Goal: Transaction & Acquisition: Purchase product/service

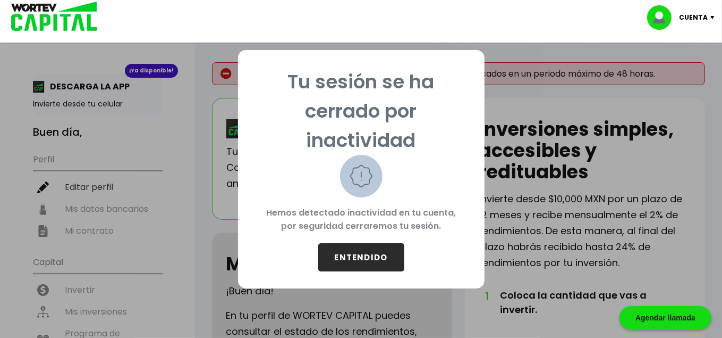
click at [372, 266] on button "ENTENDIDO" at bounding box center [361, 257] width 86 height 28
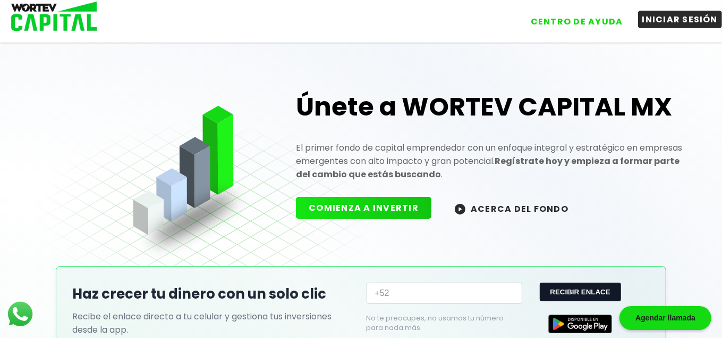
click at [662, 25] on button "INICIAR SESIÓN" at bounding box center [680, 20] width 85 height 18
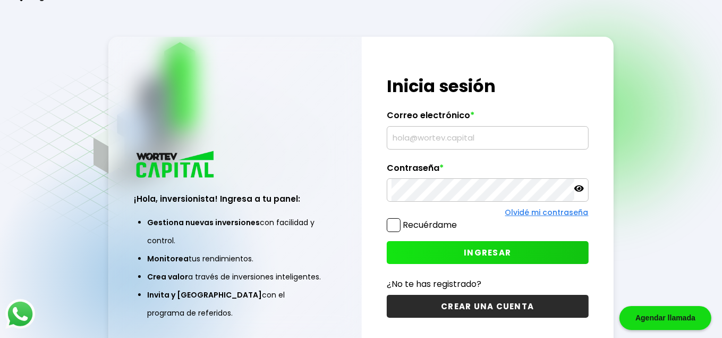
drag, startPoint x: 421, startPoint y: 154, endPoint x: 426, endPoint y: 136, distance: 18.8
click at [421, 153] on div "¡Hola, inversionista! Ingresa tus credenciales para iniciar sesión Inicia sesió…" at bounding box center [488, 196] width 252 height 319
click at [427, 136] on input "text" at bounding box center [488, 138] width 192 height 22
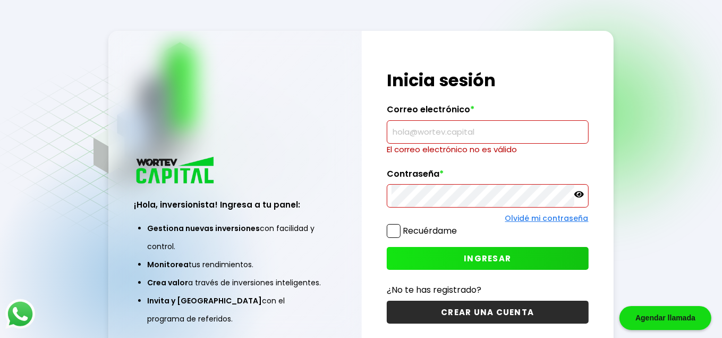
click at [461, 134] on input "text" at bounding box center [488, 132] width 192 height 22
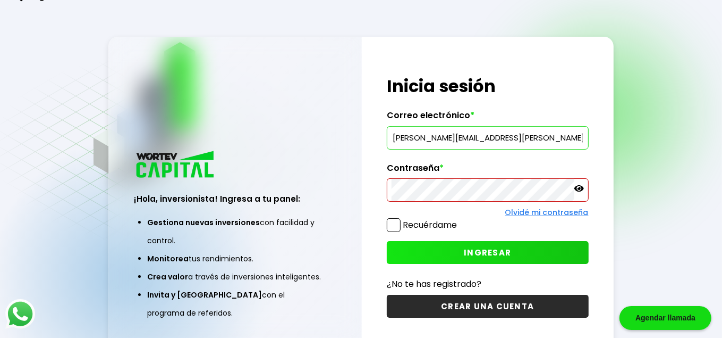
type input "[PERSON_NAME][EMAIL_ADDRESS][PERSON_NAME][PERSON_NAME][DOMAIN_NAME]"
click at [422, 221] on label "Recuérdame" at bounding box center [430, 224] width 54 height 12
click at [459, 220] on input "Recuérdame" at bounding box center [459, 220] width 0 height 0
click at [444, 250] on button "INGRESAR" at bounding box center [488, 252] width 202 height 23
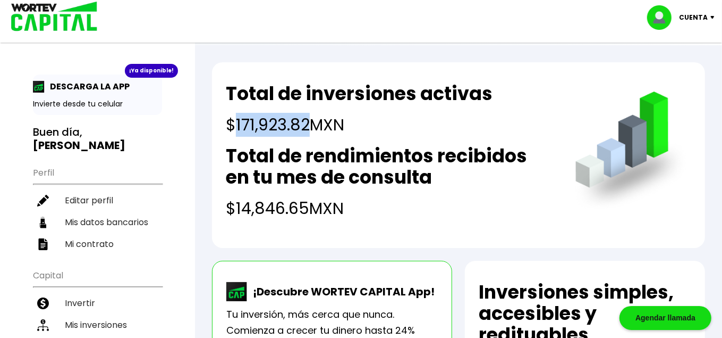
drag, startPoint x: 234, startPoint y: 124, endPoint x: 309, endPoint y: 120, distance: 75.6
click at [309, 120] on h4 "$171,923.82 MXN" at bounding box center [359, 125] width 267 height 24
copy h4 "171,923.82"
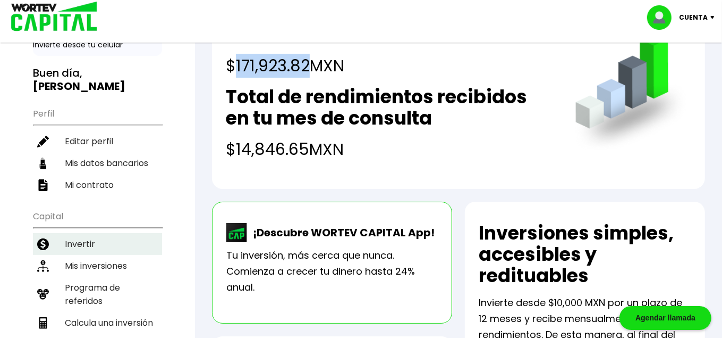
click at [92, 233] on li "Invertir" at bounding box center [97, 244] width 129 height 22
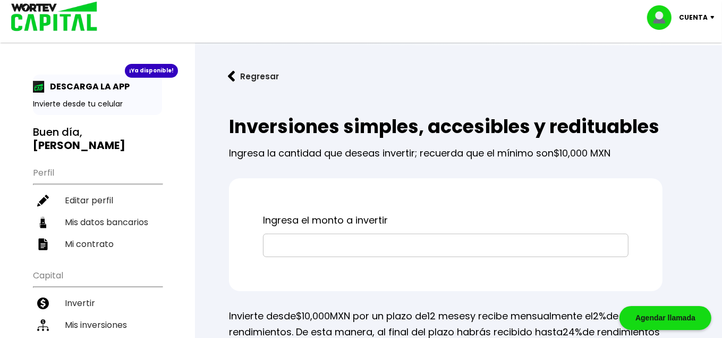
scroll to position [59, 0]
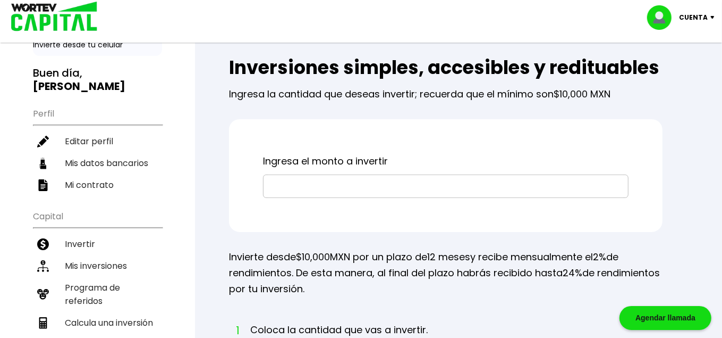
click at [334, 178] on input "text" at bounding box center [446, 186] width 356 height 22
paste input "$171,923.82"
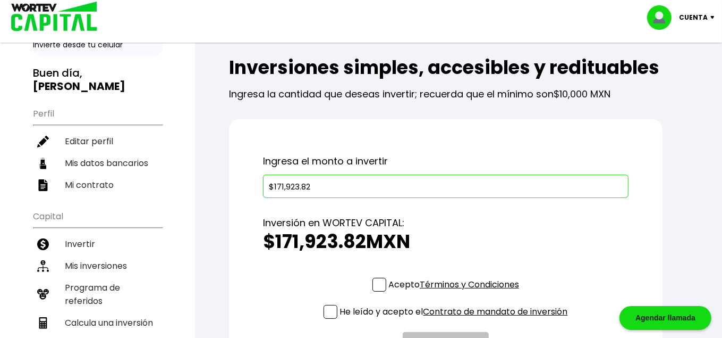
scroll to position [118, 0]
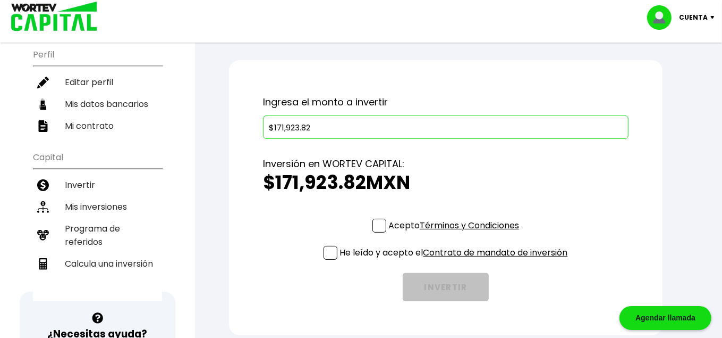
type input "$171,923.82"
click at [378, 220] on span at bounding box center [380, 225] width 14 height 14
click at [456, 233] on input "Acepto Términos y Condiciones" at bounding box center [456, 233] width 0 height 0
click at [324, 257] on span at bounding box center [331, 253] width 14 height 14
click at [456, 260] on input "He leído y acepto el Contrato de mandato de inversión" at bounding box center [456, 260] width 0 height 0
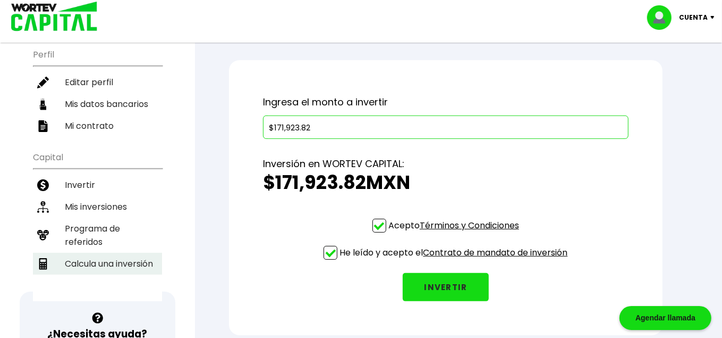
click at [109, 252] on li "Calcula una inversión" at bounding box center [97, 263] width 129 height 22
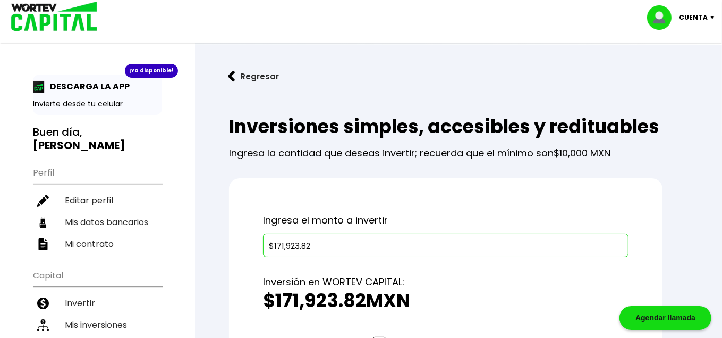
select select "1"
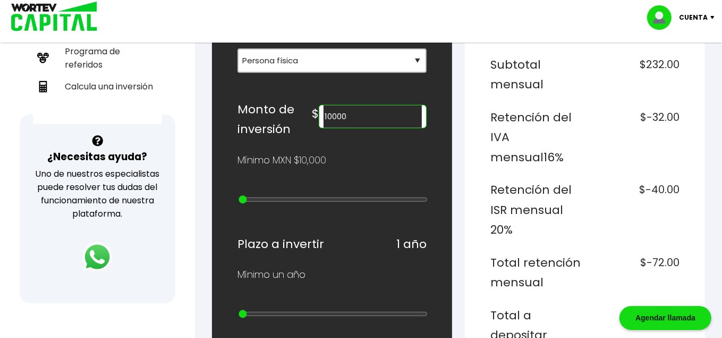
scroll to position [118, 0]
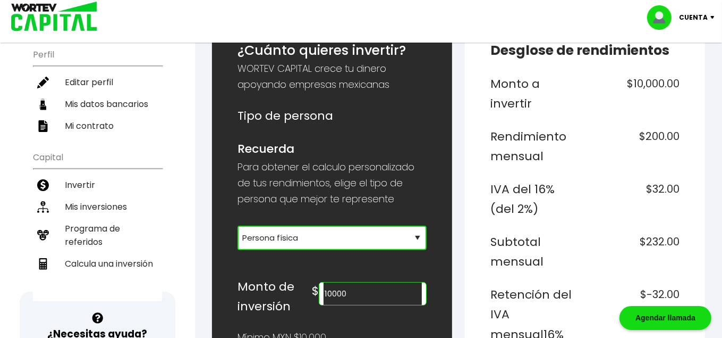
click at [333, 232] on select "Selecciona tu tipo de persona Persona Física que emite factura Persona física P…" at bounding box center [332, 237] width 189 height 24
click at [334, 234] on select "Selecciona tu tipo de persona Persona Física que emite factura Persona física P…" at bounding box center [332, 237] width 189 height 24
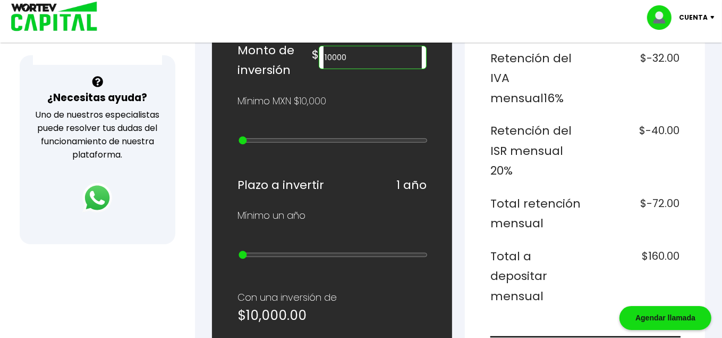
scroll to position [295, 0]
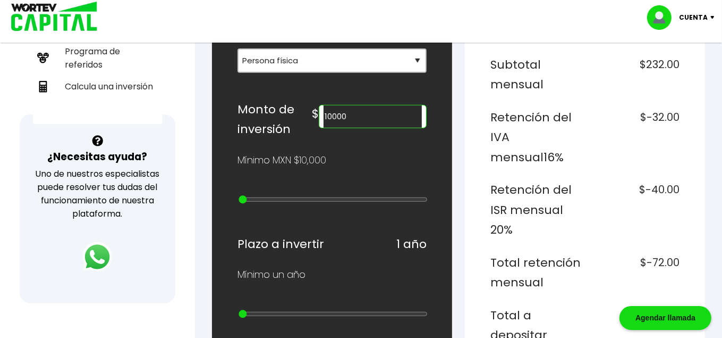
drag, startPoint x: 376, startPoint y: 117, endPoint x: 323, endPoint y: 106, distance: 54.3
click at [323, 106] on div "Monto de inversión $ 10000" at bounding box center [332, 119] width 189 height 40
paste input "7192382"
click at [411, 157] on div "Mínimo MXN $10,000" at bounding box center [332, 160] width 189 height 16
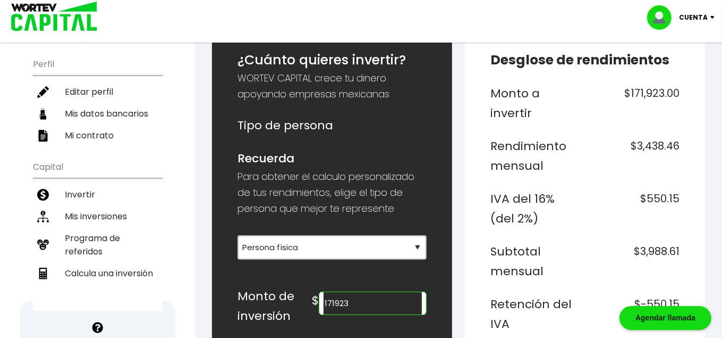
scroll to position [226, 0]
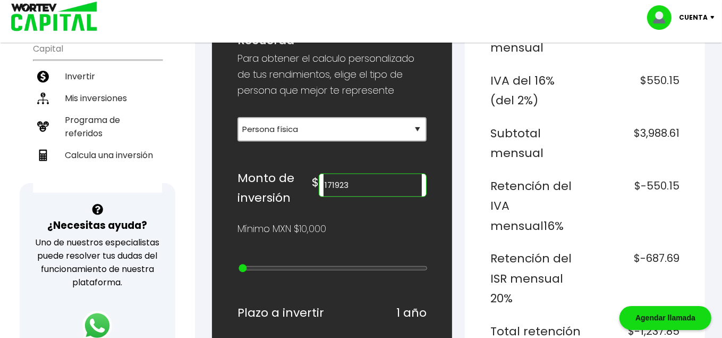
drag, startPoint x: 380, startPoint y: 187, endPoint x: 300, endPoint y: 180, distance: 80.0
click at [300, 180] on div "Monto de inversión $ 171923" at bounding box center [332, 188] width 189 height 40
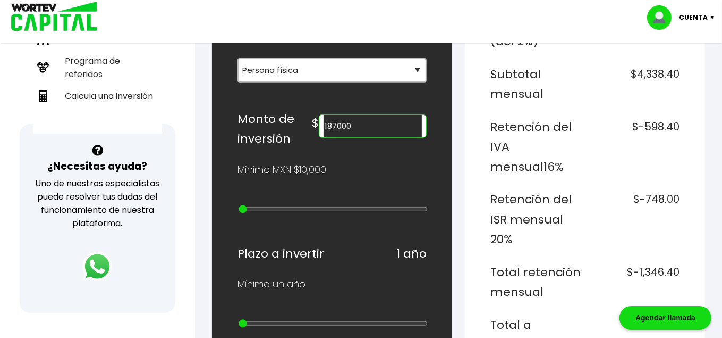
click at [361, 125] on input "187000" at bounding box center [373, 126] width 98 height 22
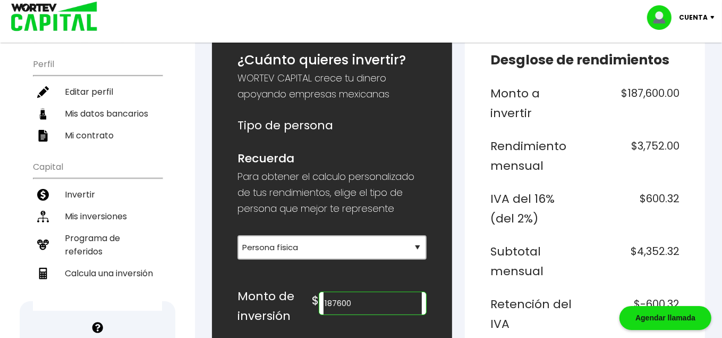
scroll to position [0, 0]
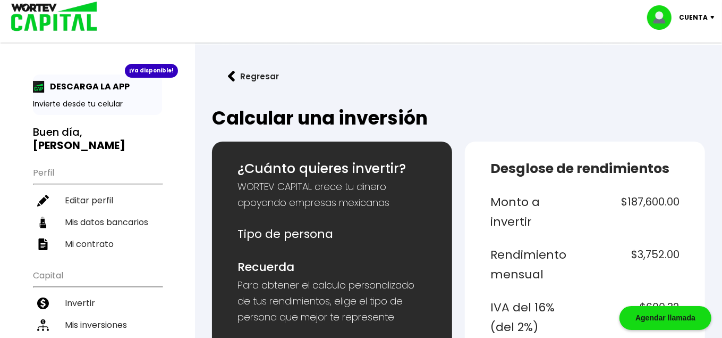
type input "187600"
click at [101, 173] on ul "Perfil Editar perfil Mis datos bancarios Mi contrato" at bounding box center [97, 208] width 129 height 94
click at [99, 138] on b "[PERSON_NAME]" at bounding box center [79, 145] width 92 height 15
click at [102, 189] on li "Editar perfil" at bounding box center [97, 200] width 129 height 22
select select "Hombre"
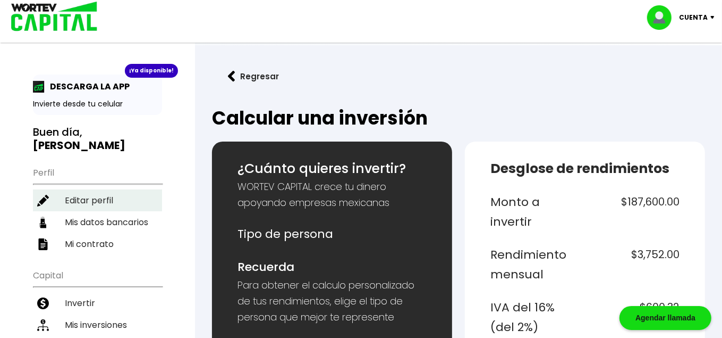
select select "Licenciatura"
select select "TM"
select select "Nu Bank"
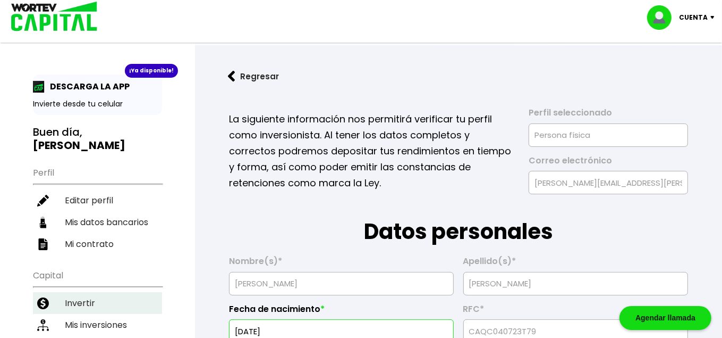
click at [102, 292] on li "Invertir" at bounding box center [97, 303] width 129 height 22
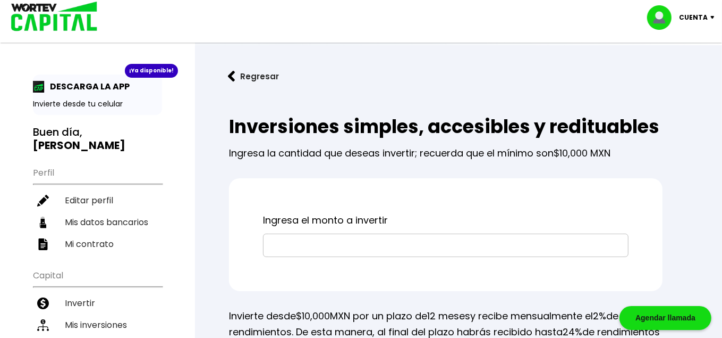
click at [91, 138] on b "[PERSON_NAME]" at bounding box center [79, 145] width 92 height 15
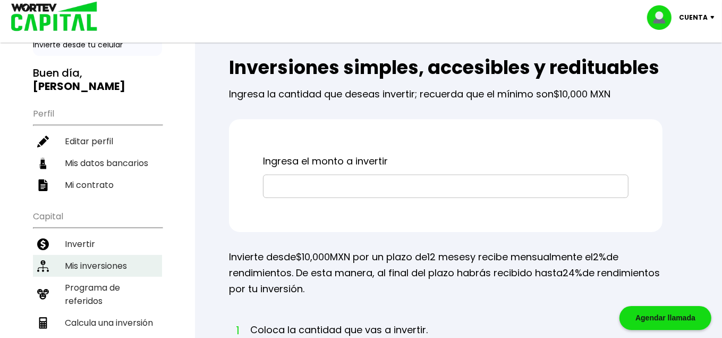
click at [91, 255] on li "Mis inversiones" at bounding box center [97, 266] width 129 height 22
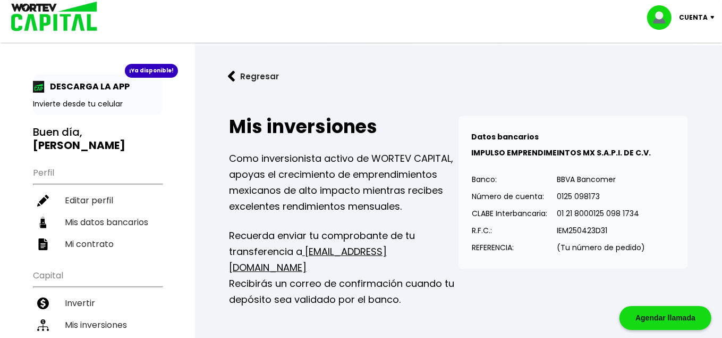
click at [68, 39] on div "Cuenta Editar perfil Cerrar sesión" at bounding box center [361, 21] width 722 height 43
click at [703, 15] on p "Cuenta" at bounding box center [693, 18] width 29 height 16
click at [645, 13] on div "Cuenta Editar perfil Cerrar sesión" at bounding box center [361, 17] width 722 height 35
click at [663, 13] on img at bounding box center [663, 17] width 32 height 24
click at [94, 138] on b "[PERSON_NAME]" at bounding box center [79, 145] width 92 height 15
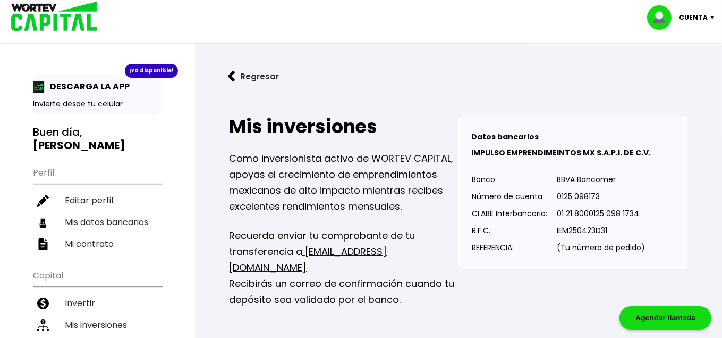
click at [46, 161] on ul "Perfil Editar perfil Mis datos bancarios Mi contrato" at bounding box center [97, 208] width 129 height 94
drag, startPoint x: 49, startPoint y: 160, endPoint x: 68, endPoint y: 162, distance: 18.7
click at [52, 161] on ul "Perfil Editar perfil Mis datos bancarios Mi contrato" at bounding box center [97, 208] width 129 height 94
click at [69, 162] on ul "Perfil Editar perfil Mis datos bancarios Mi contrato" at bounding box center [97, 208] width 129 height 94
click at [138, 292] on li "Invertir" at bounding box center [97, 303] width 129 height 22
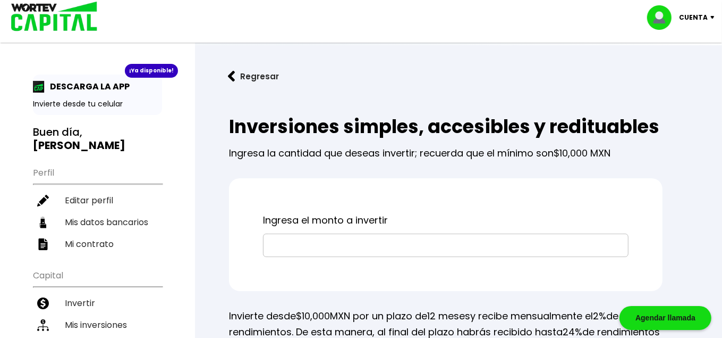
click at [236, 75] on button "Regresar" at bounding box center [253, 76] width 83 height 28
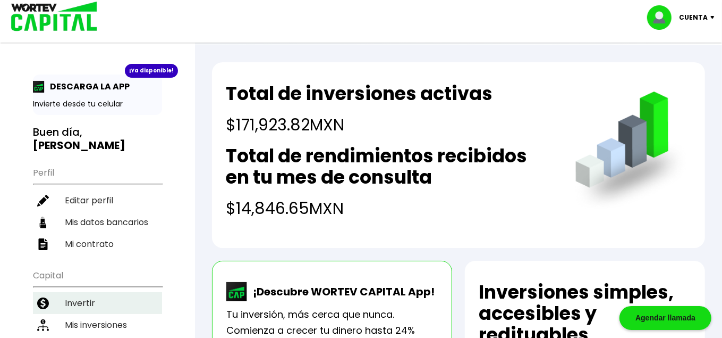
click at [79, 292] on li "Invertir" at bounding box center [97, 303] width 129 height 22
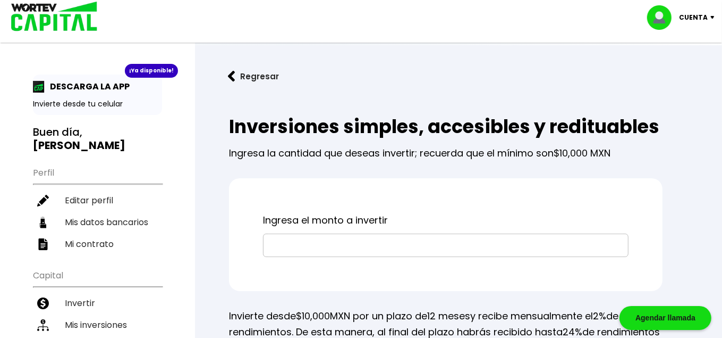
scroll to position [59, 0]
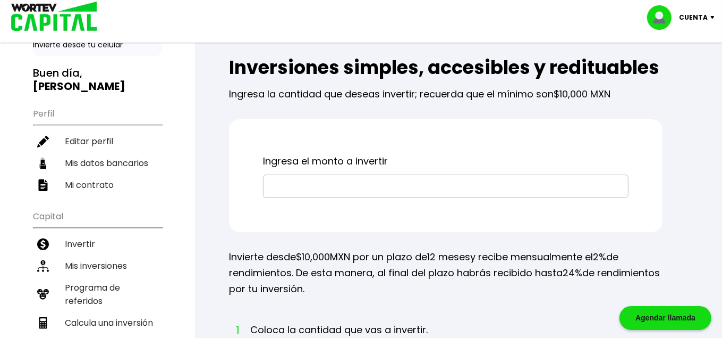
click at [377, 192] on input "text" at bounding box center [446, 186] width 356 height 22
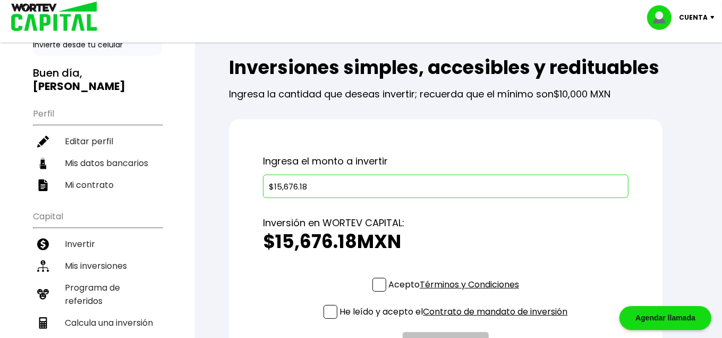
scroll to position [118, 0]
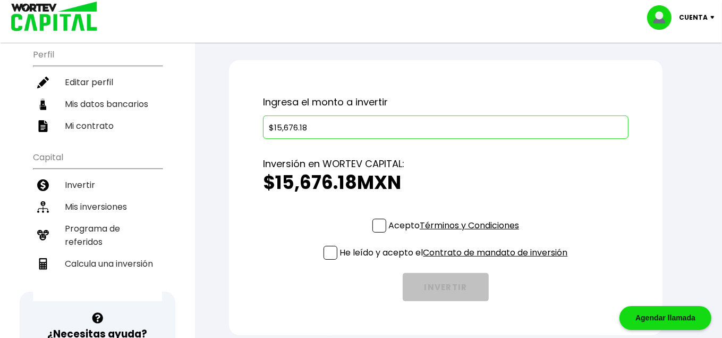
type input "$15,676.18"
click at [381, 221] on span at bounding box center [380, 225] width 14 height 14
click at [456, 233] on input "Acepto Términos y Condiciones" at bounding box center [456, 233] width 0 height 0
click at [328, 254] on span at bounding box center [331, 253] width 14 height 14
click at [456, 260] on input "He leído y acepto el Contrato de mandato de inversión" at bounding box center [456, 260] width 0 height 0
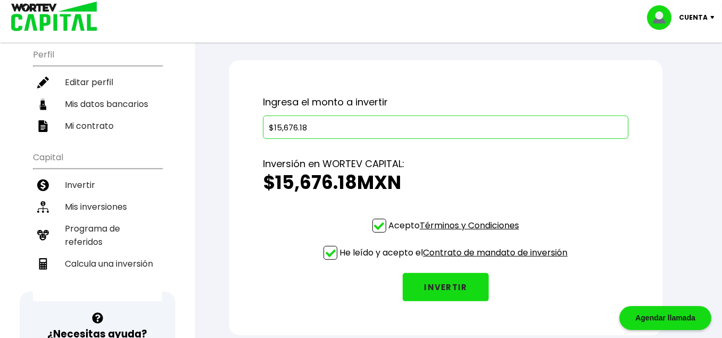
click at [466, 282] on button "INVERTIR" at bounding box center [446, 287] width 86 height 28
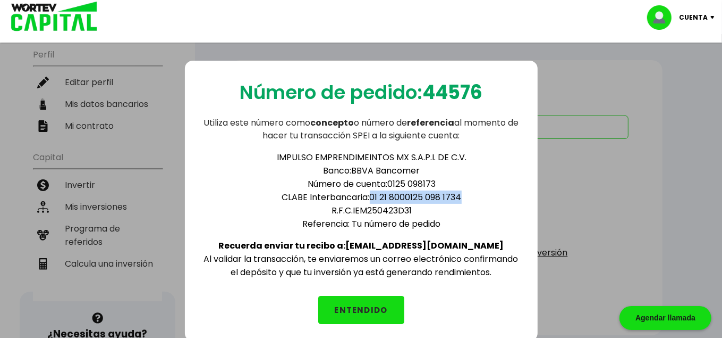
drag, startPoint x: 370, startPoint y: 199, endPoint x: 472, endPoint y: 200, distance: 101.5
click at [472, 200] on li "CLABE Interbancaria: 01 21 8000125 098 1734" at bounding box center [372, 196] width 298 height 13
copy li "01 21 8000125 098 1734"
click at [369, 298] on button "ENTENDIDO" at bounding box center [361, 310] width 86 height 28
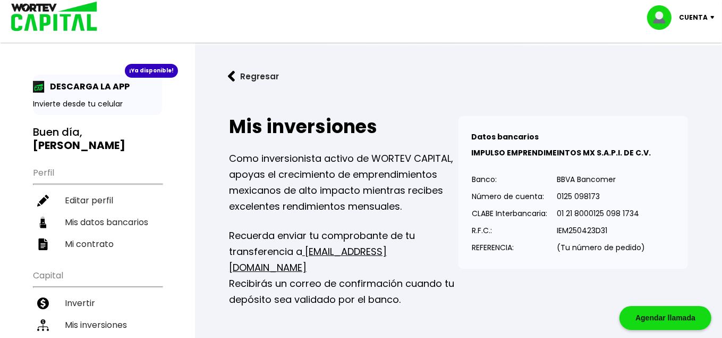
scroll to position [59, 0]
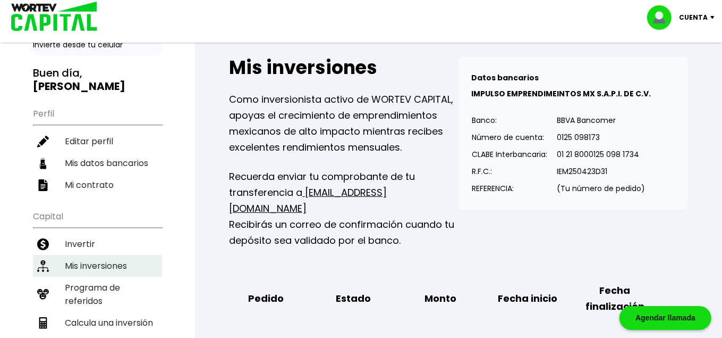
click at [112, 255] on li "Mis inversiones" at bounding box center [97, 266] width 129 height 22
click at [139, 255] on li "Mis inversiones" at bounding box center [97, 266] width 129 height 22
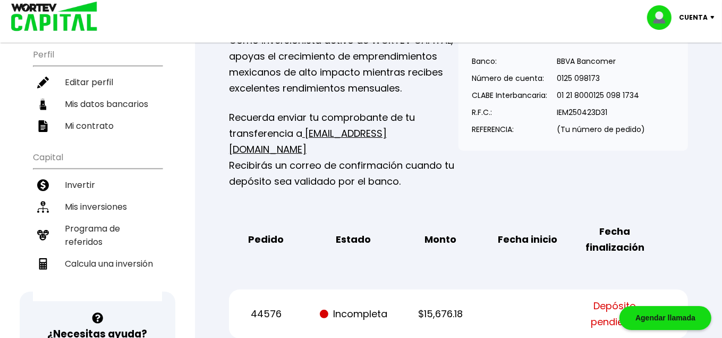
scroll to position [236, 0]
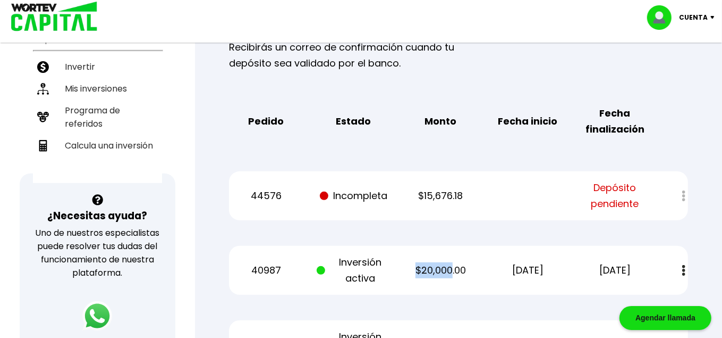
drag, startPoint x: 413, startPoint y: 258, endPoint x: 482, endPoint y: 275, distance: 70.6
click at [450, 262] on p "$20,000.00" at bounding box center [440, 270] width 73 height 16
click at [482, 275] on div "40987 Inversión activa $20,000.00 [DATE] [DATE] Estado de cuenta" at bounding box center [458, 270] width 459 height 49
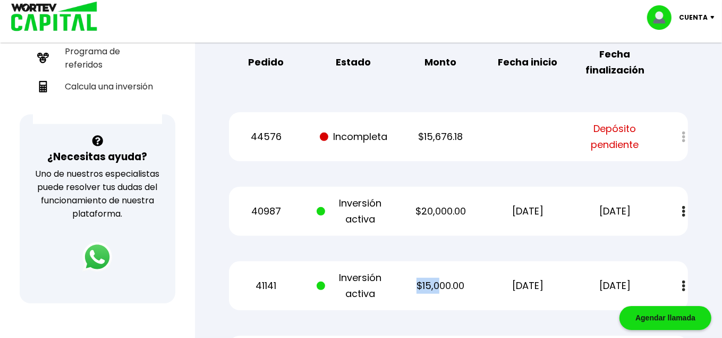
drag, startPoint x: 417, startPoint y: 263, endPoint x: 463, endPoint y: 283, distance: 50.0
click at [438, 277] on p "$15,000.00" at bounding box center [440, 285] width 73 height 16
click at [465, 283] on div "41141 Inversión activa $15,000.00 [DATE] [DATE] Estado de cuenta" at bounding box center [458, 285] width 459 height 49
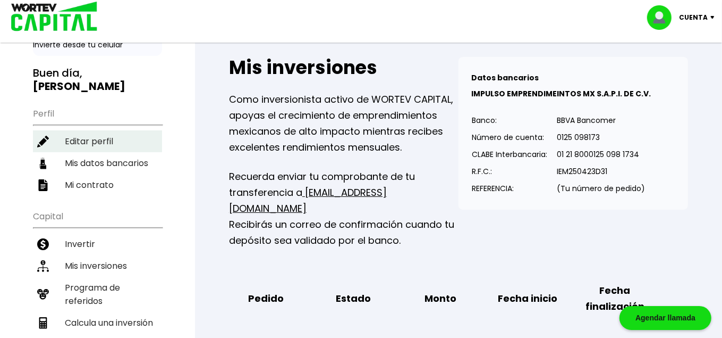
scroll to position [0, 0]
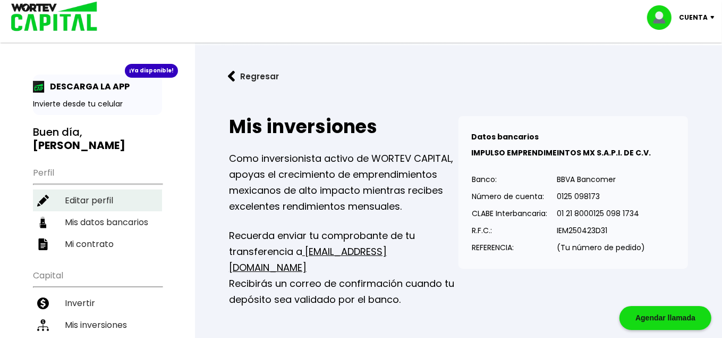
click at [118, 189] on li "Editar perfil" at bounding box center [97, 200] width 129 height 22
select select "Hombre"
select select "Licenciatura"
select select "TM"
select select "Nu Bank"
